Goal: Task Accomplishment & Management: Complete application form

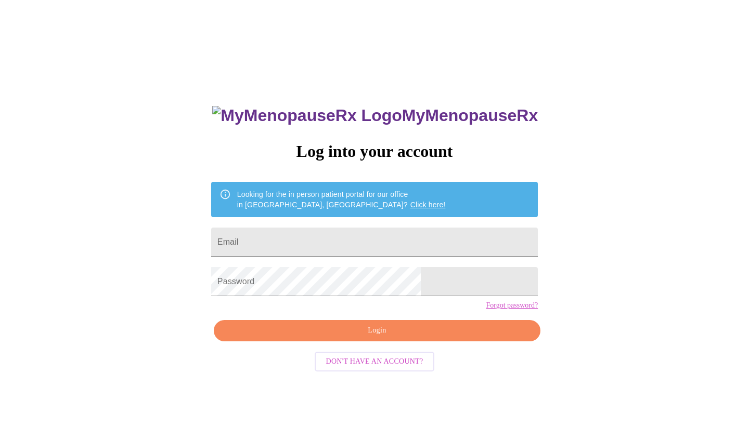
click at [340, 369] on span "Don't have an account?" at bounding box center [374, 362] width 97 height 13
click at [410, 201] on link "Click here!" at bounding box center [427, 205] width 35 height 8
